Goal: Task Accomplishment & Management: Complete application form

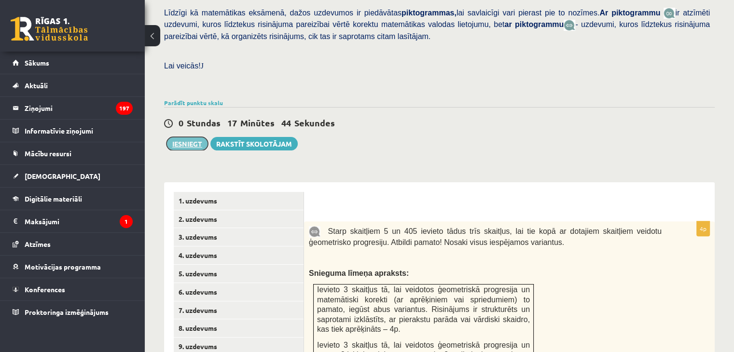
click at [183, 137] on button "Iesniegt" at bounding box center [188, 144] width 42 height 14
click at [231, 210] on link "2. uzdevums" at bounding box center [239, 219] width 130 height 18
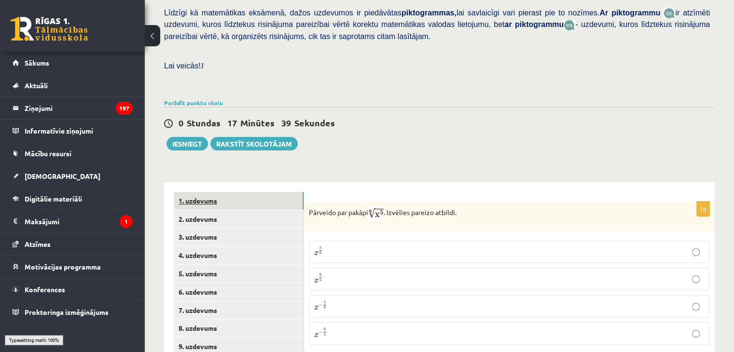
click at [237, 192] on link "1. uzdevums" at bounding box center [239, 201] width 130 height 18
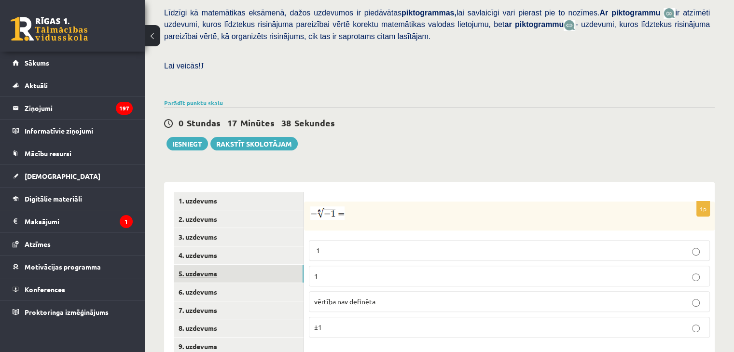
click at [251, 265] on link "5. uzdevums" at bounding box center [239, 274] width 130 height 18
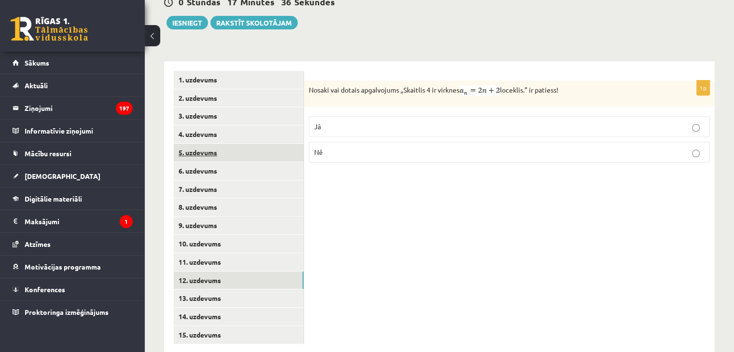
click at [251, 272] on link "12. uzdevums" at bounding box center [239, 281] width 130 height 18
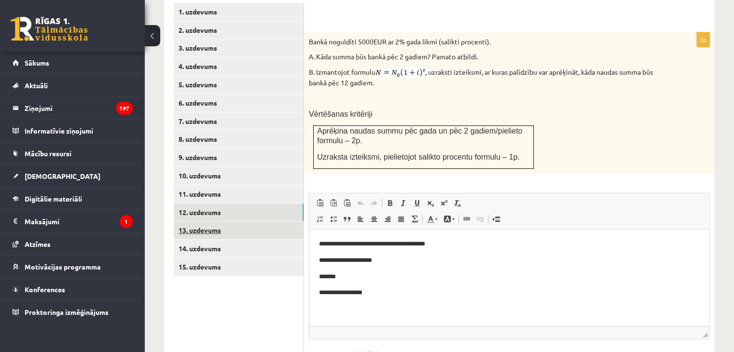
scroll to position [0, 0]
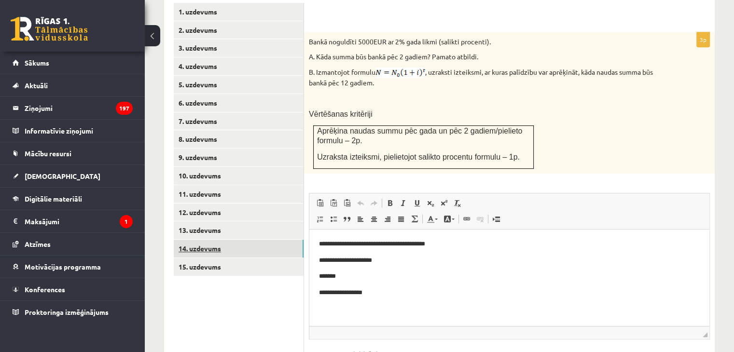
click at [246, 240] on link "14. uzdevums" at bounding box center [239, 249] width 130 height 18
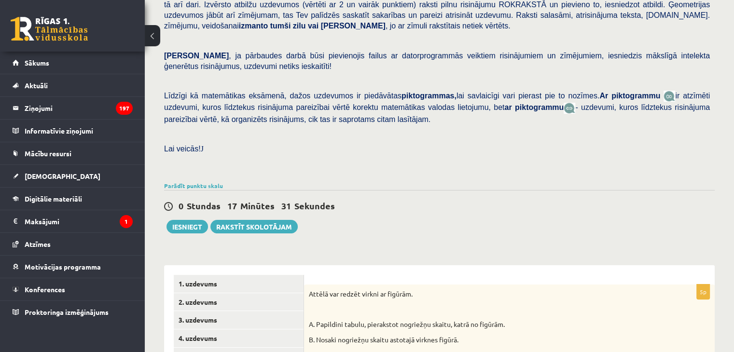
scroll to position [189, 0]
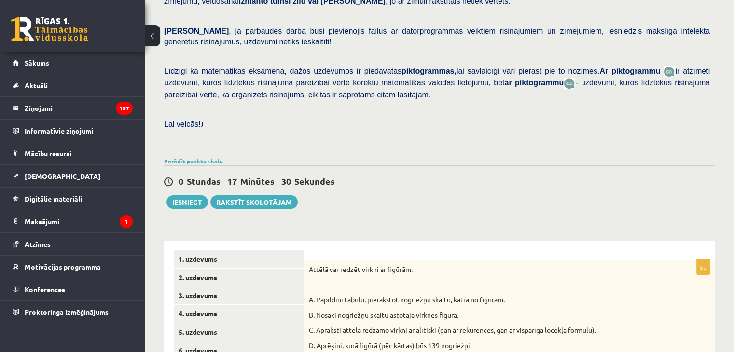
click at [195, 172] on div "0 Stundas 17 Minūtes 30 Sekundes Ieskaite saglabāta! Iesniegt Rakstīt skolotājam" at bounding box center [439, 187] width 551 height 43
click at [195, 195] on button "Iesniegt" at bounding box center [188, 202] width 42 height 14
